Goal: Check status: Check status

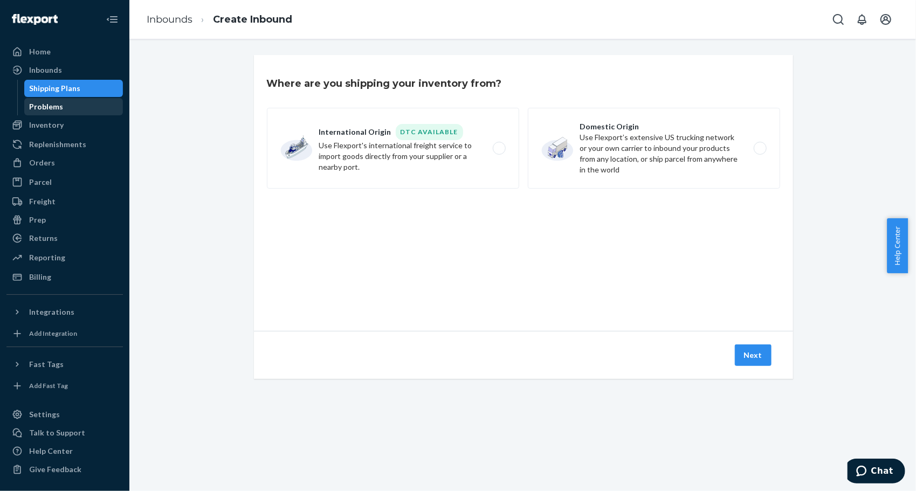
click at [56, 113] on div "Problems" at bounding box center [73, 106] width 97 height 15
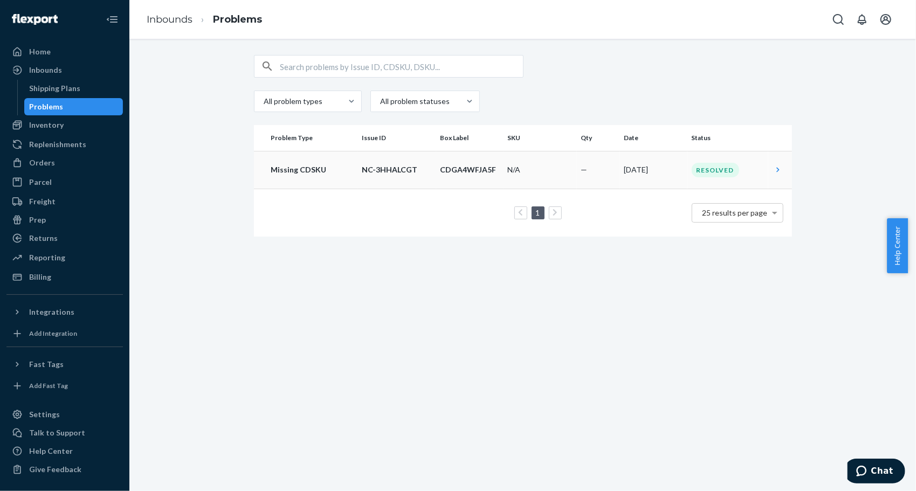
click at [776, 170] on icon at bounding box center [778, 169] width 11 height 11
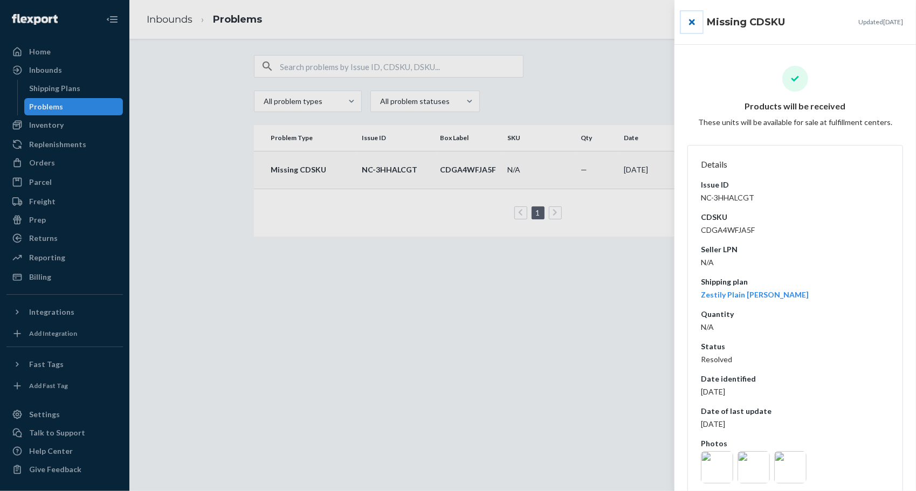
click at [695, 23] on button "close" at bounding box center [692, 22] width 22 height 22
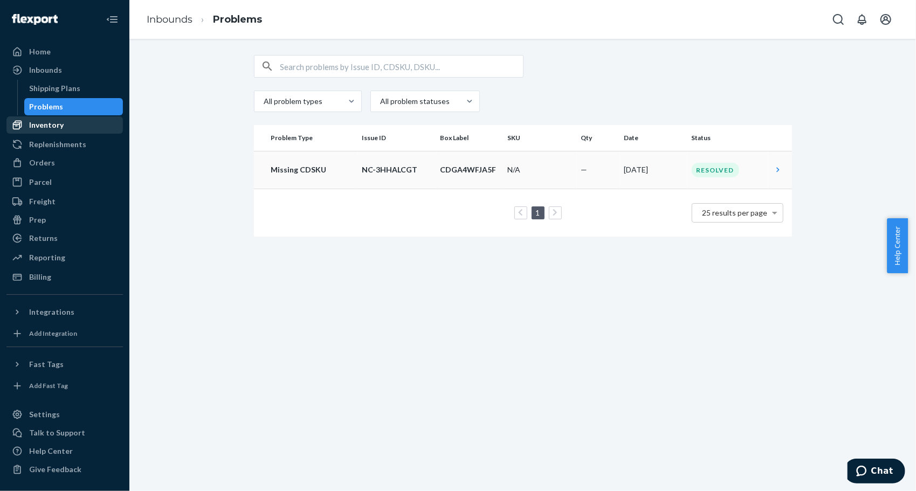
click at [65, 126] on div "Inventory" at bounding box center [65, 125] width 114 height 15
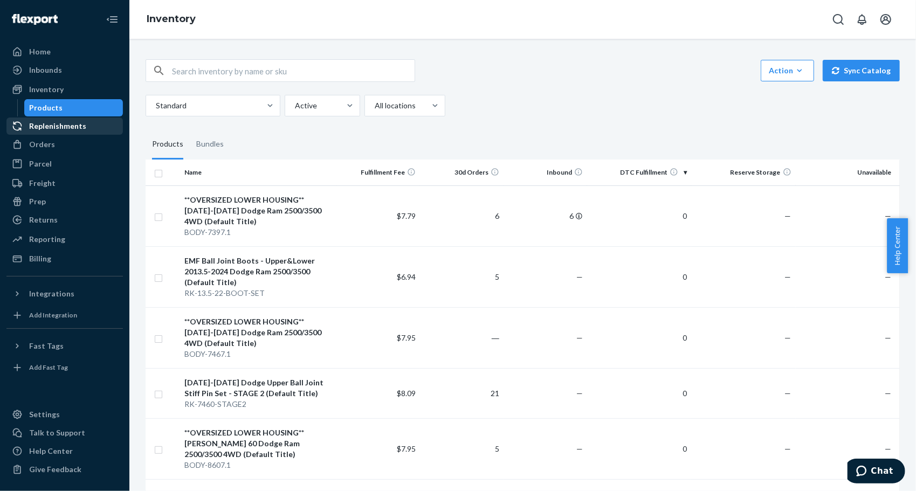
click at [88, 126] on div "Replenishments" at bounding box center [65, 126] width 114 height 15
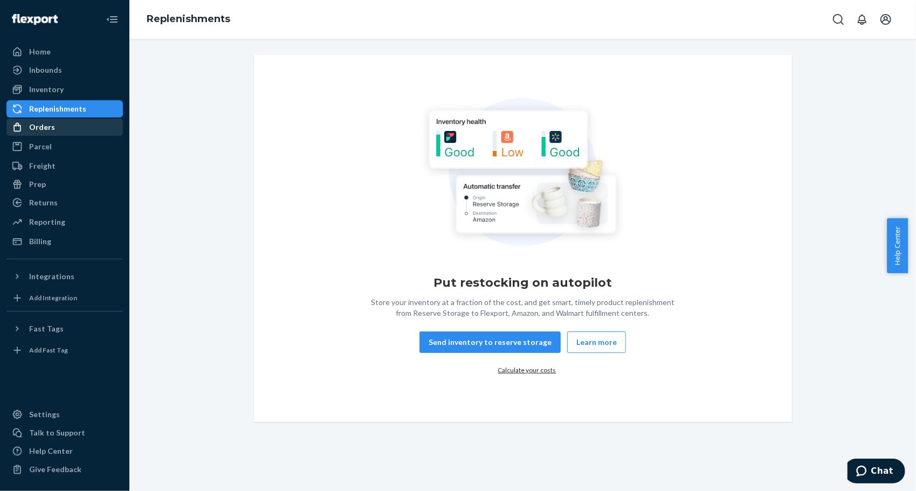
click at [83, 132] on div "Orders" at bounding box center [65, 127] width 114 height 15
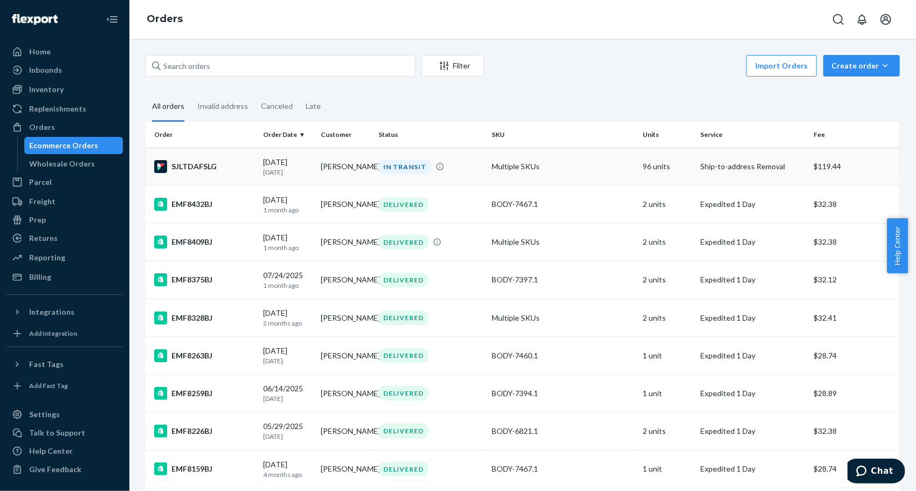
click at [203, 165] on div "SJLTDAFSLG" at bounding box center [204, 166] width 100 height 13
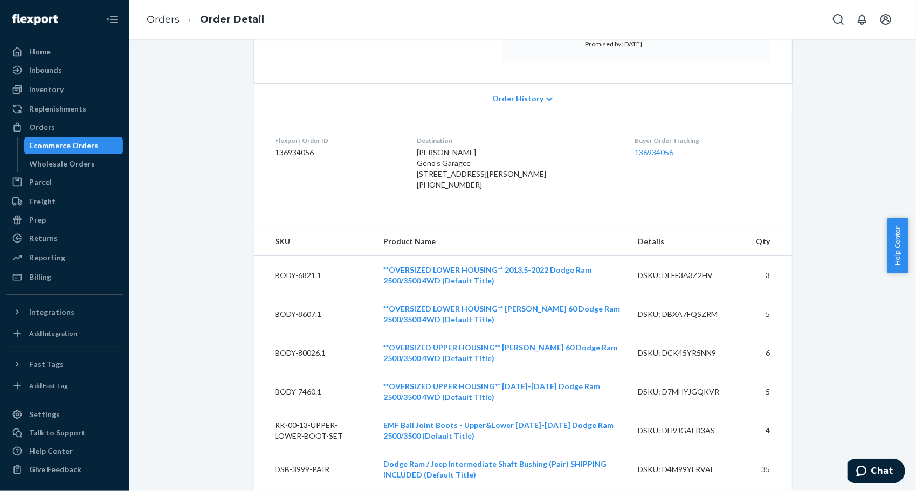
scroll to position [162, 0]
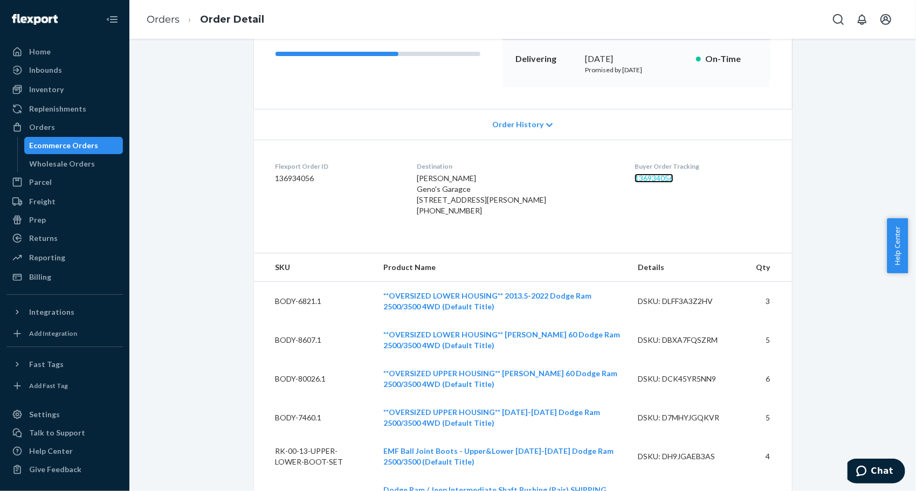
click at [635, 177] on link "136934056" at bounding box center [654, 178] width 39 height 9
